Goal: Task Accomplishment & Management: Manage account settings

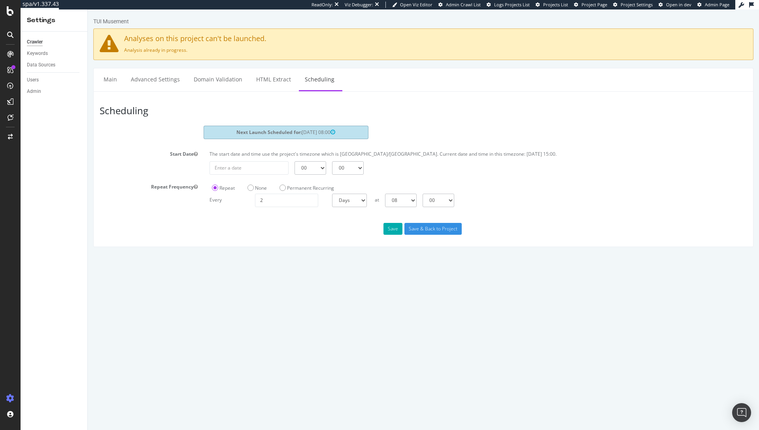
click at [397, 91] on div "Scheduling Next Launch Scheduled for: [DATE] 08:00 Start Date The start date an…" at bounding box center [423, 169] width 660 height 156
click at [11, 140] on div at bounding box center [10, 136] width 19 height 13
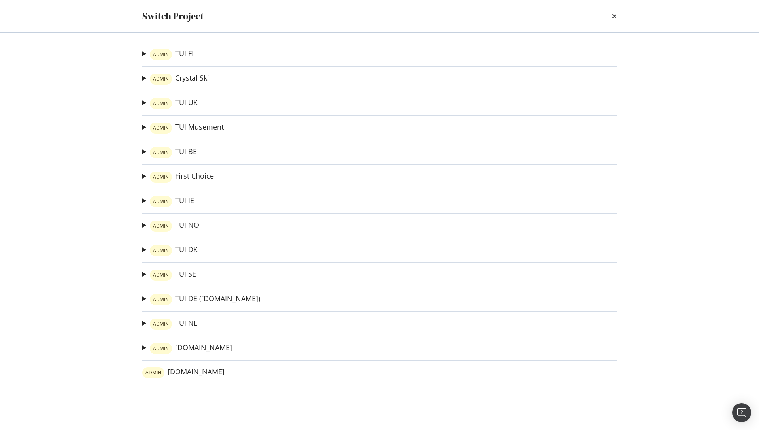
click at [186, 102] on link "ADMIN TUI [GEOGRAPHIC_DATA]" at bounding box center [174, 103] width 48 height 11
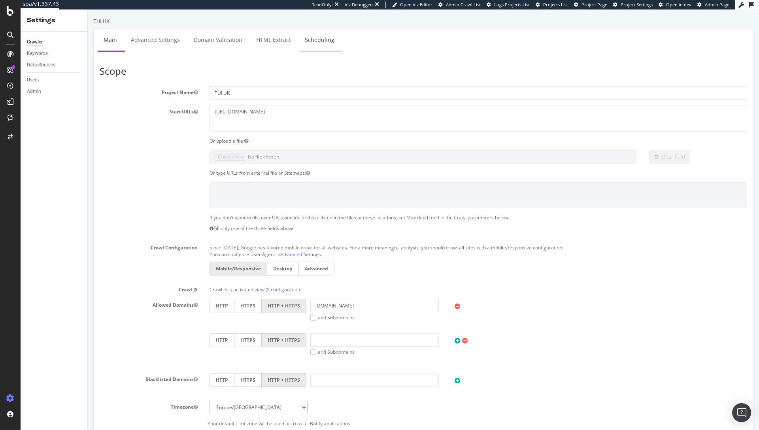
click at [309, 44] on link "Scheduling" at bounding box center [319, 40] width 41 height 22
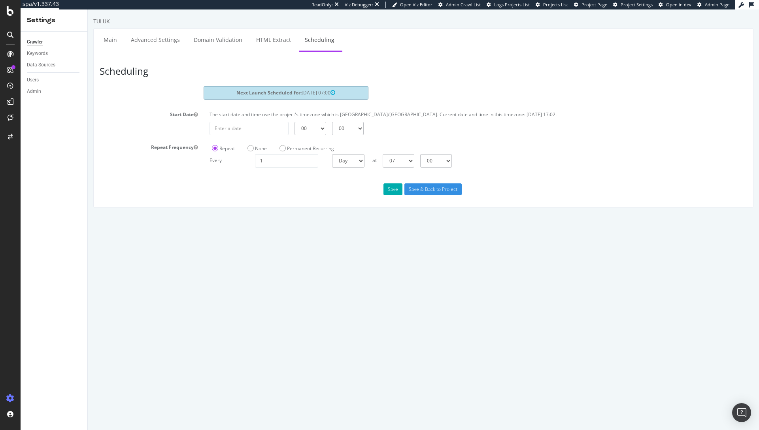
drag, startPoint x: 334, startPoint y: 92, endPoint x: 298, endPoint y: 92, distance: 36.0
click at [302, 92] on span "[DATE] 07:00" at bounding box center [319, 92] width 34 height 7
copy span "[DATE] 07:00"
click at [398, 123] on div "00 01 02 03 04 05 06 07 08 09 10 11 12 13 14 15 16 17 18 19 20 21 22 23 00 15 3…" at bounding box center [477, 128] width 545 height 13
click at [335, 116] on p "The start date and time use the project's timezone which is [GEOGRAPHIC_DATA]/[…" at bounding box center [477, 114] width 537 height 7
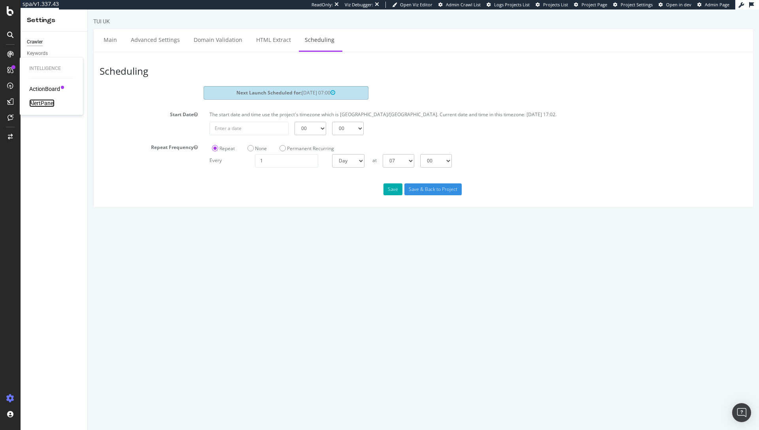
click at [47, 102] on div "AlertPanel" at bounding box center [41, 103] width 25 height 8
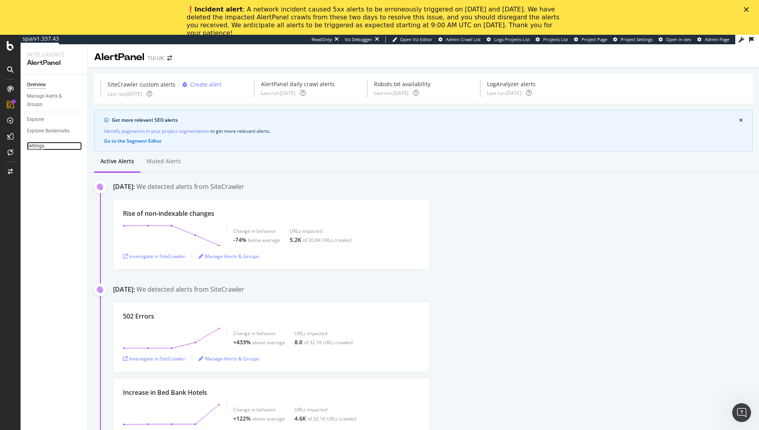
click at [34, 148] on div "Settings" at bounding box center [35, 146] width 17 height 8
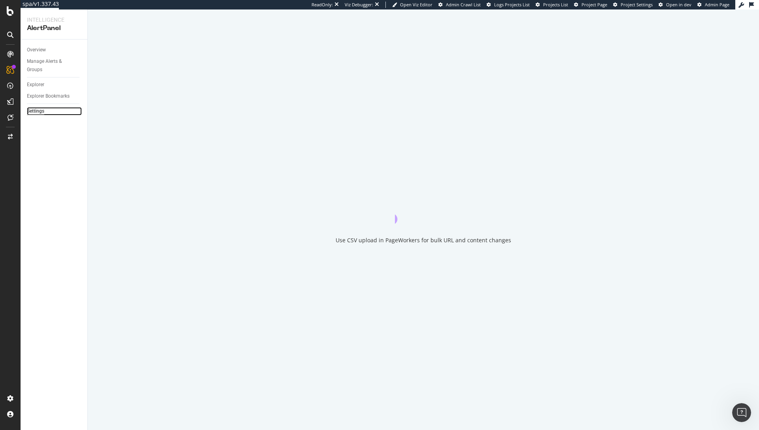
select select "01"
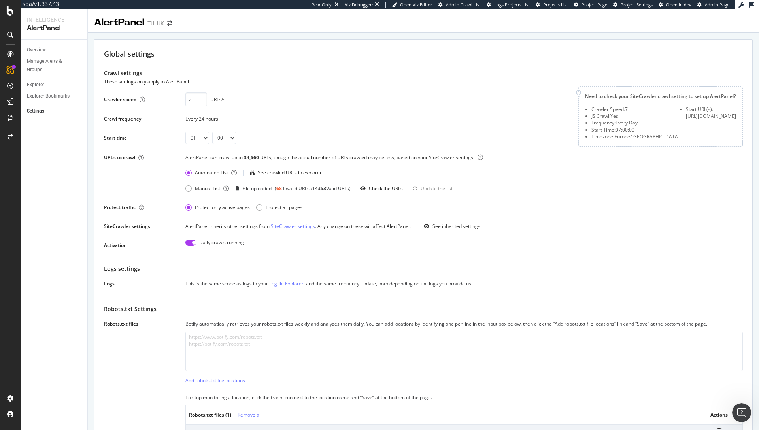
click at [191, 246] on input "checkbox" at bounding box center [190, 242] width 11 height 6
checkbox input "false"
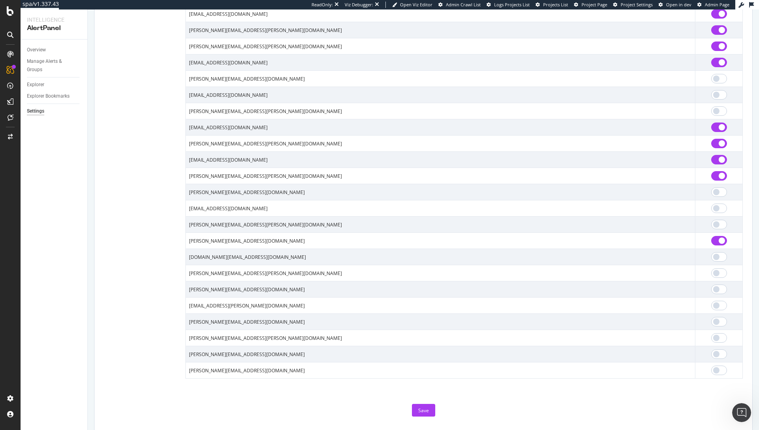
scroll to position [1023, 0]
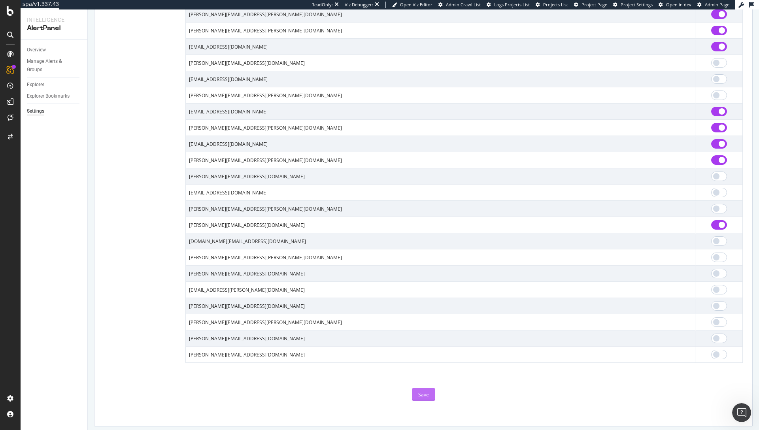
click at [415, 401] on button "Save" at bounding box center [423, 394] width 23 height 13
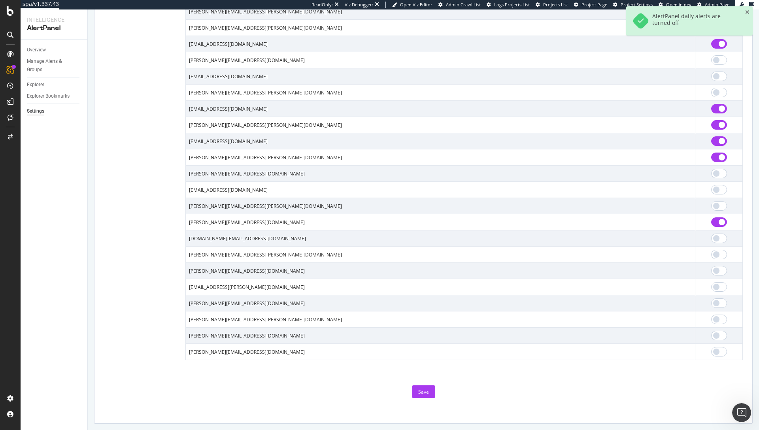
scroll to position [1010, 0]
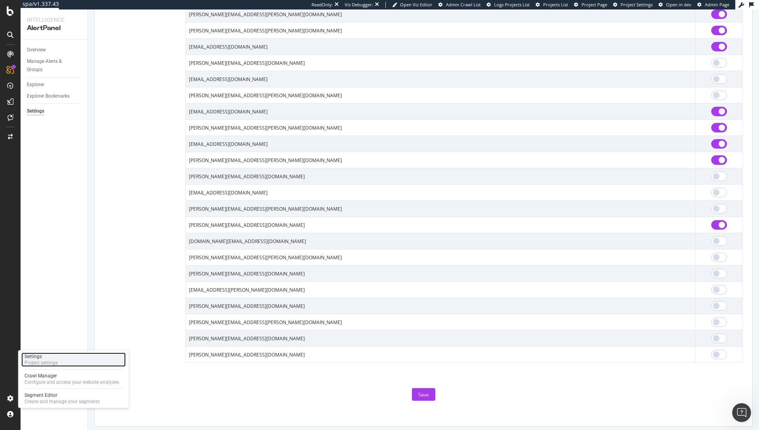
drag, startPoint x: 55, startPoint y: 362, endPoint x: 60, endPoint y: 361, distance: 5.7
click at [55, 362] on div "Project settings" at bounding box center [41, 363] width 33 height 6
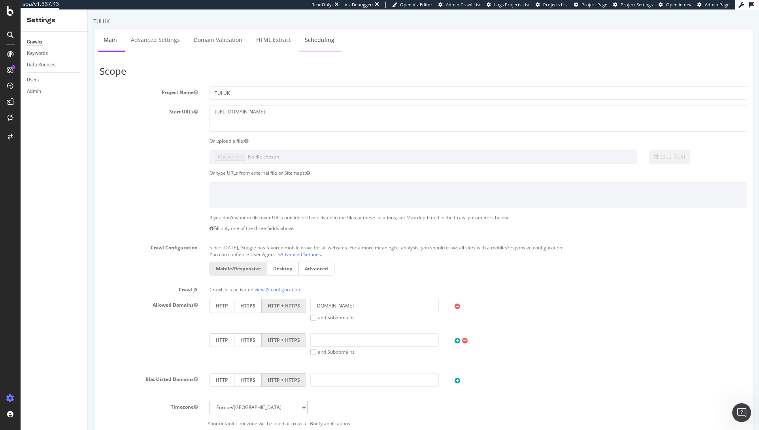
click at [321, 40] on link "Scheduling" at bounding box center [319, 40] width 41 height 22
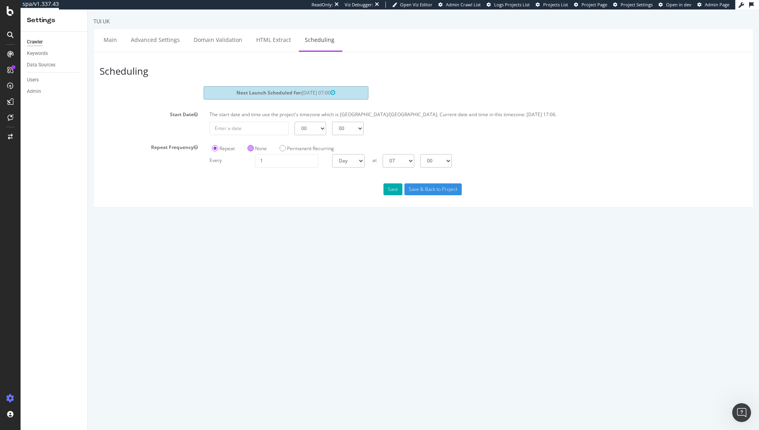
click at [259, 145] on label "None" at bounding box center [256, 148] width 19 height 7
click at [88, 9] on input "None" at bounding box center [88, 9] width 0 height 0
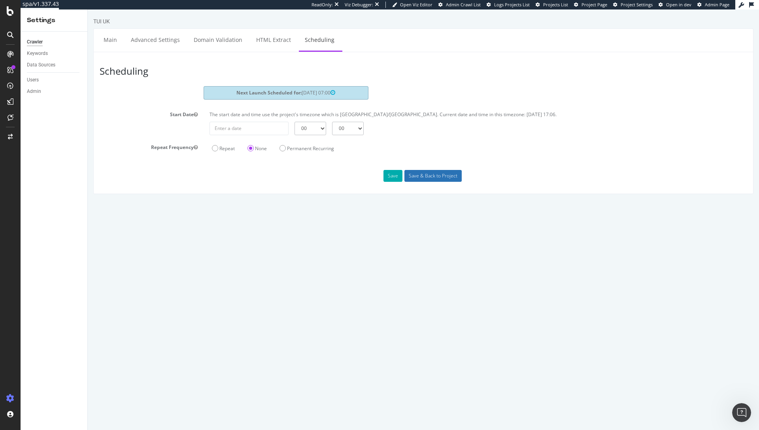
click at [417, 179] on input "Save & Back to Project" at bounding box center [432, 176] width 57 height 12
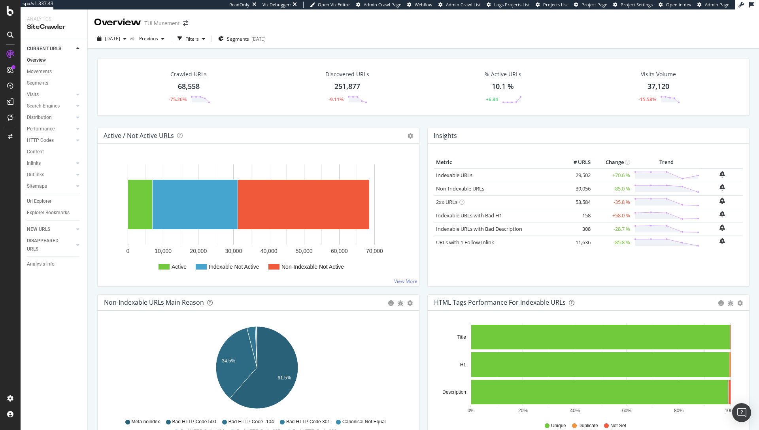
click at [220, 20] on div "Overview TUI Musement" at bounding box center [423, 19] width 671 height 20
